Goal: Information Seeking & Learning: Learn about a topic

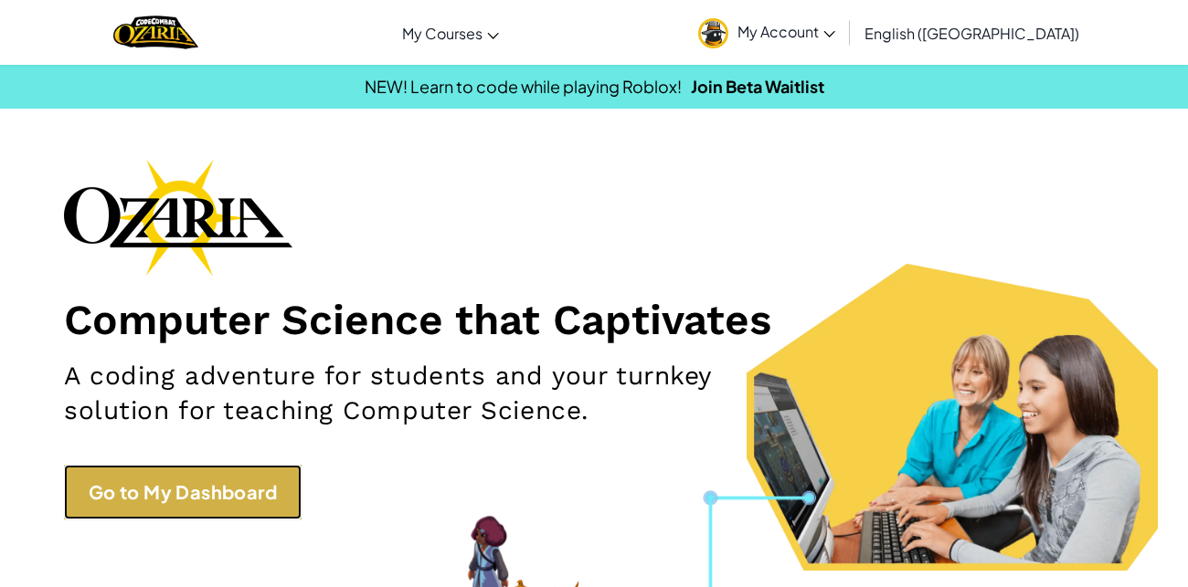
click at [220, 476] on link "Go to My Dashboard" at bounding box center [183, 492] width 238 height 55
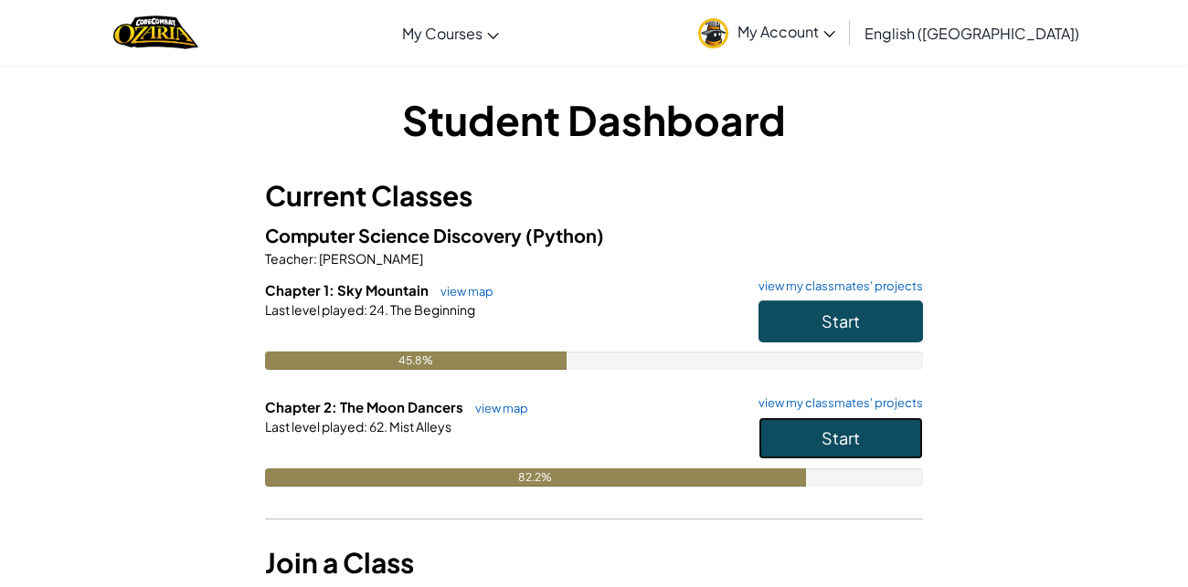
click at [836, 422] on button "Start" at bounding box center [840, 439] width 164 height 42
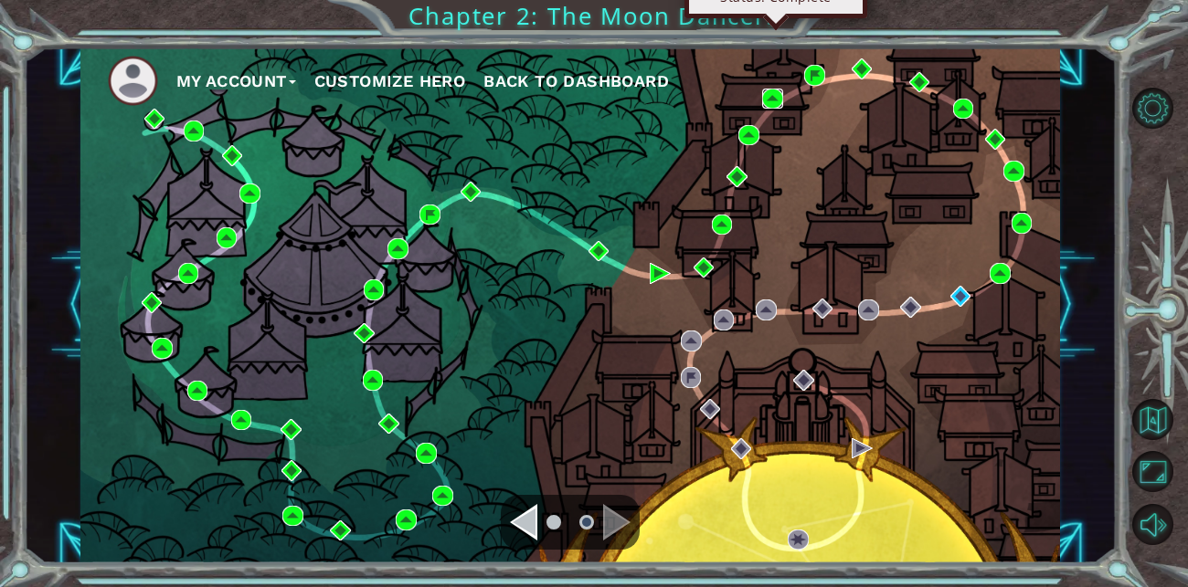
click at [774, 96] on img at bounding box center [772, 99] width 21 height 21
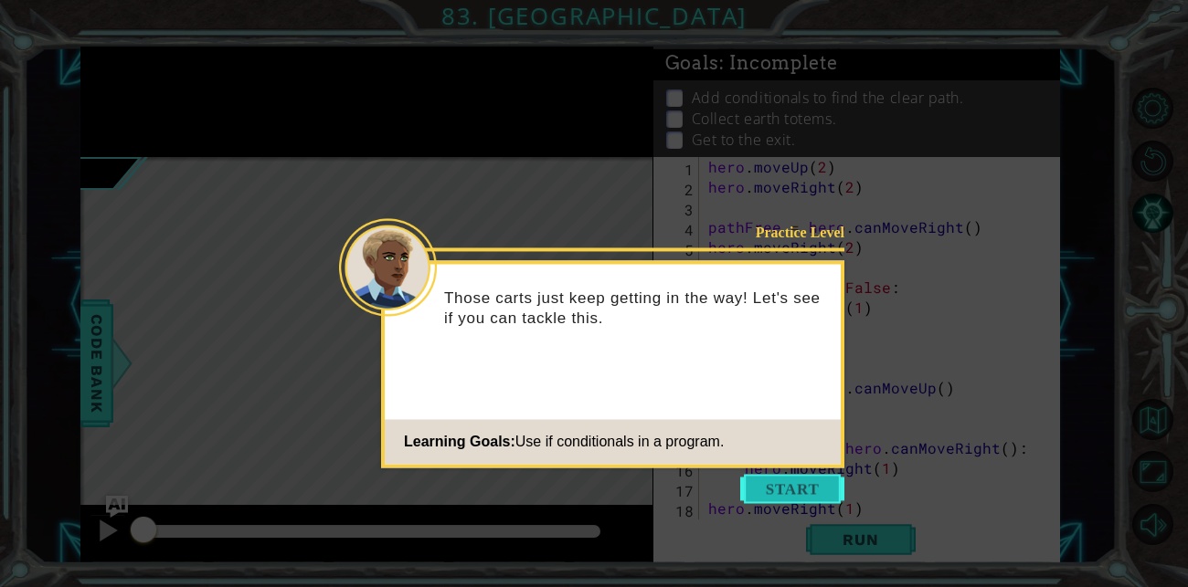
click at [804, 495] on button "Start" at bounding box center [792, 488] width 104 height 29
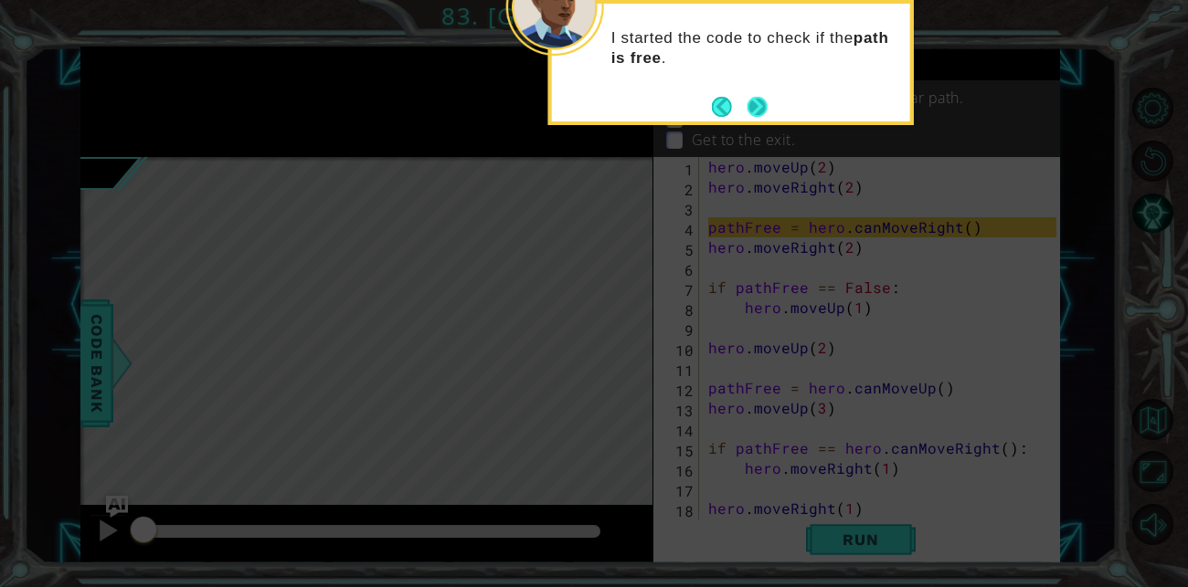
click at [762, 115] on button "Next" at bounding box center [757, 107] width 22 height 22
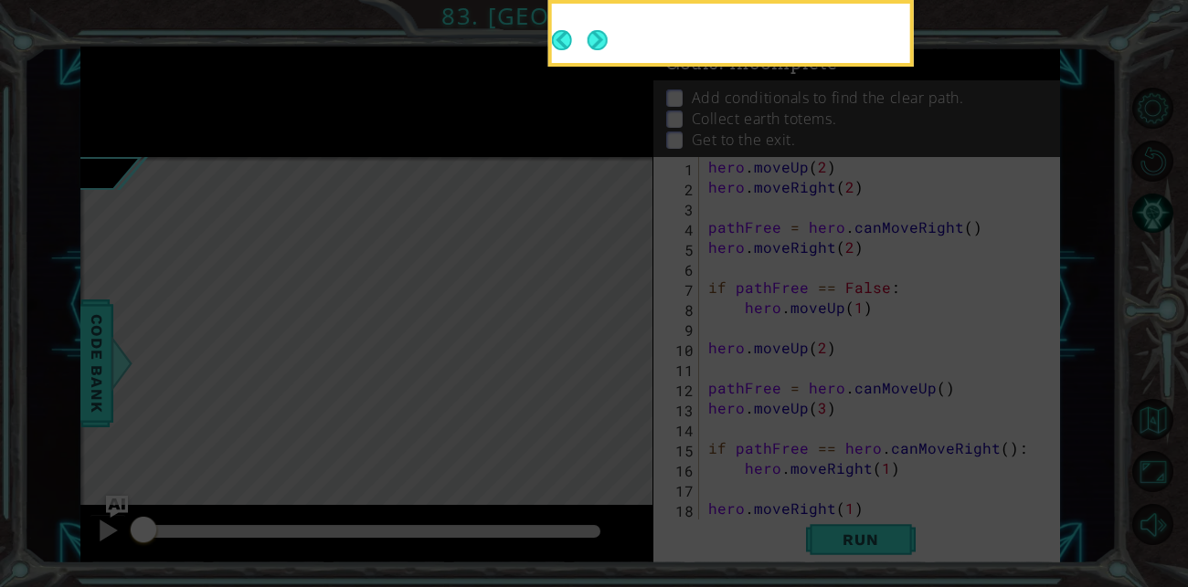
click at [749, 67] on div at bounding box center [730, 33] width 365 height 67
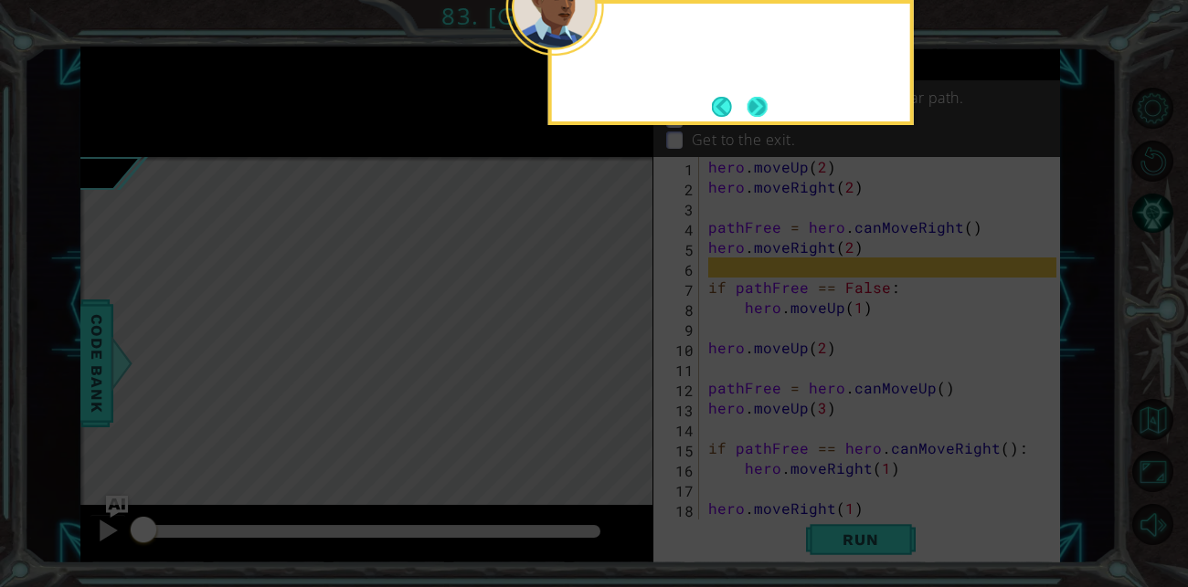
click at [757, 114] on button "Next" at bounding box center [757, 107] width 20 height 20
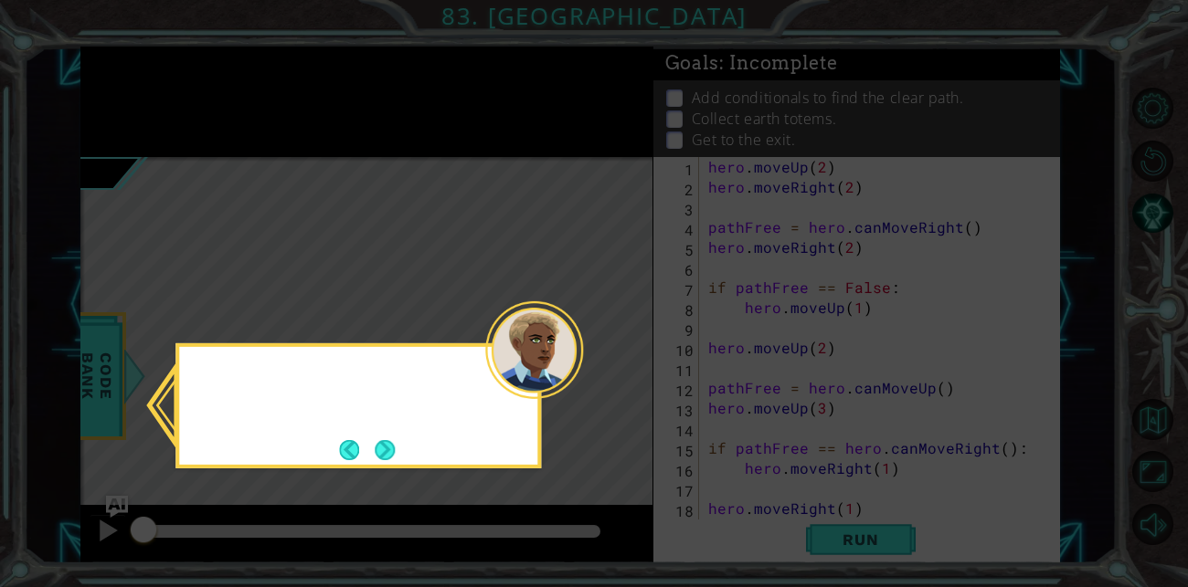
click at [777, 108] on icon at bounding box center [594, 293] width 1188 height 587
click at [395, 443] on button "Next" at bounding box center [385, 450] width 20 height 20
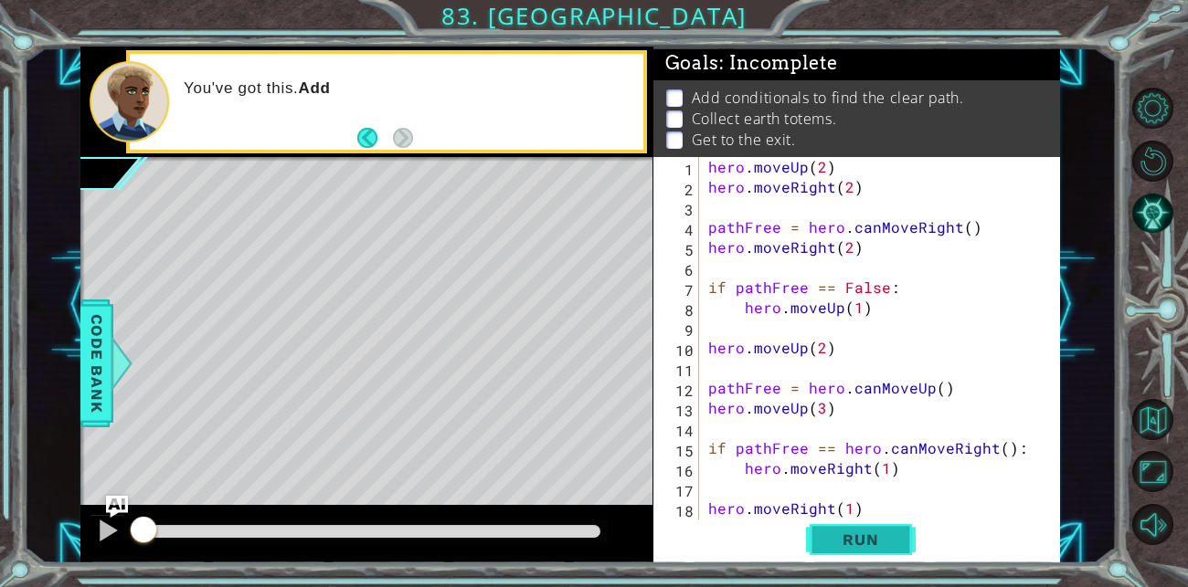
click at [882, 534] on span "Run" at bounding box center [860, 540] width 72 height 18
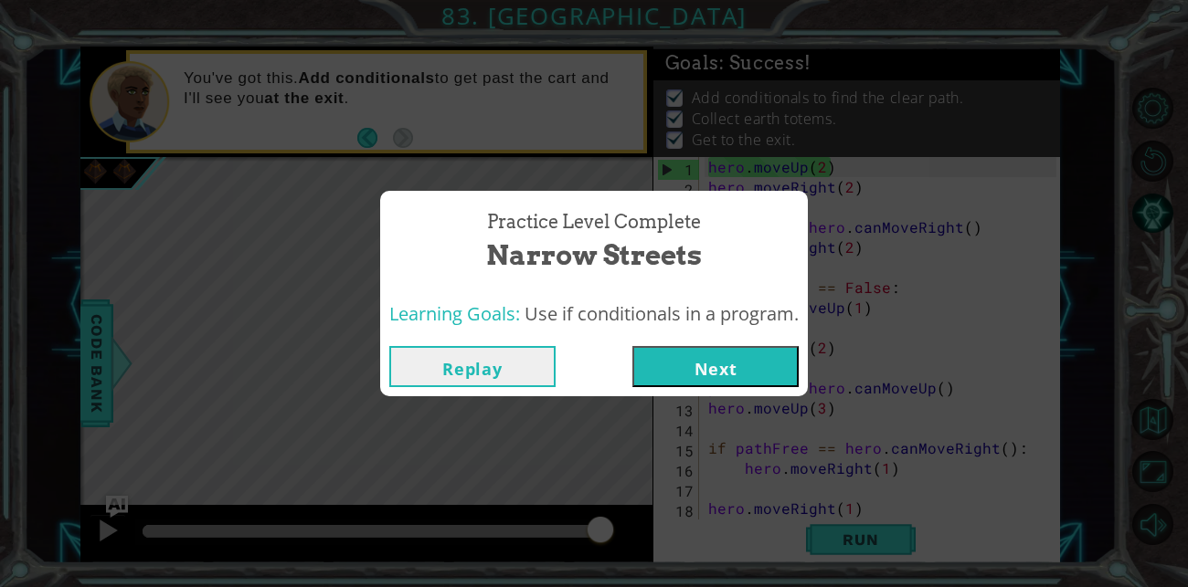
click at [1179, 368] on div "Practice Level Complete Narrow Streets Learning Goals: Use if conditionals in a…" at bounding box center [594, 293] width 1188 height 587
